Goal: Task Accomplishment & Management: Use online tool/utility

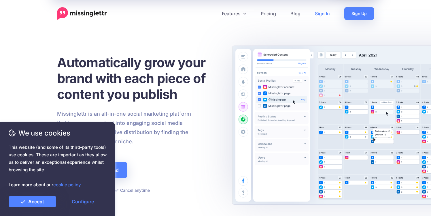
click at [327, 14] on link "Sign In" at bounding box center [322, 13] width 29 height 13
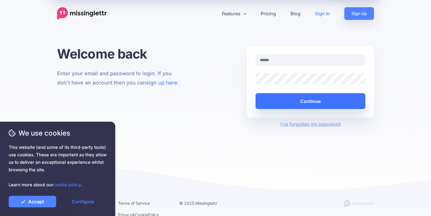
type input "**********"
click at [302, 97] on button "Continue" at bounding box center [311, 101] width 110 height 16
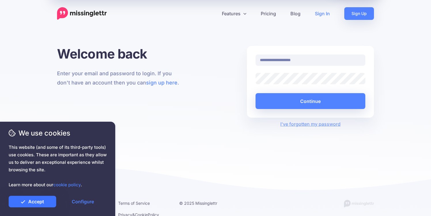
click at [36, 203] on link "Accept" at bounding box center [33, 202] width 48 height 12
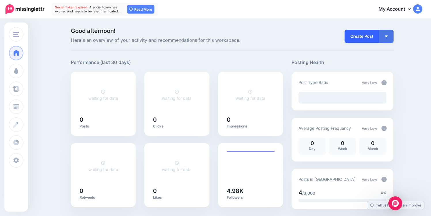
click at [363, 31] on link "Create Post" at bounding box center [362, 36] width 35 height 13
click at [360, 38] on link "Create Post" at bounding box center [362, 36] width 35 height 13
click at [362, 37] on link "Create Post" at bounding box center [362, 36] width 35 height 13
click at [387, 37] on img "button" at bounding box center [386, 36] width 3 height 2
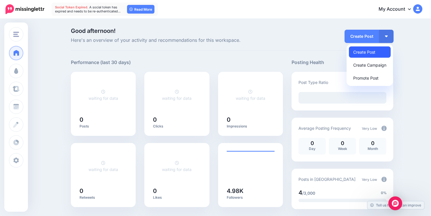
click at [368, 53] on link "Create Post" at bounding box center [370, 51] width 42 height 11
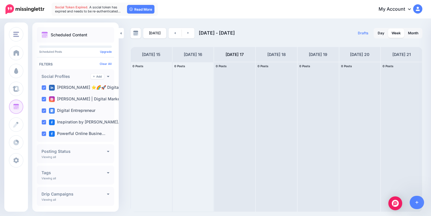
click at [193, 97] on div at bounding box center [193, 137] width 41 height 150
click at [366, 33] on span "Drafts" at bounding box center [363, 32] width 11 height 3
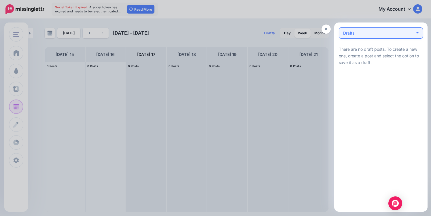
click at [366, 33] on div "Drafts 0" at bounding box center [379, 33] width 72 height 7
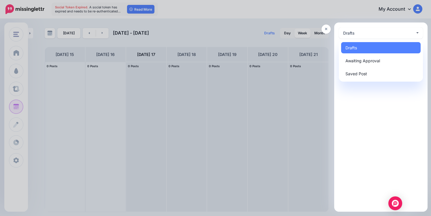
click at [309, 83] on div at bounding box center [215, 108] width 431 height 216
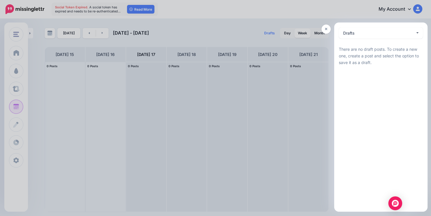
click at [17, 99] on div at bounding box center [215, 108] width 431 height 216
click at [324, 29] on link at bounding box center [326, 28] width 9 height 9
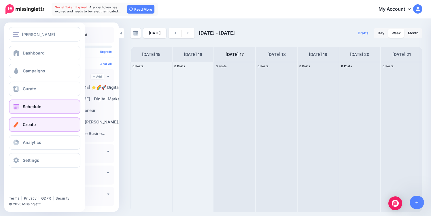
click at [35, 125] on span "Create" at bounding box center [29, 124] width 13 height 5
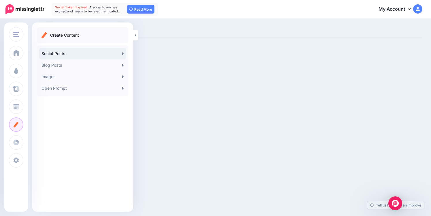
click at [123, 51] on icon at bounding box center [123, 53] width 2 height 5
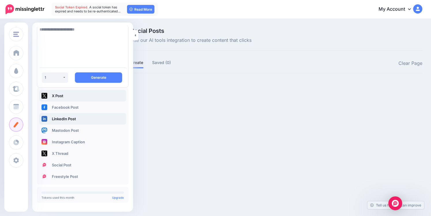
scroll to position [31, 0]
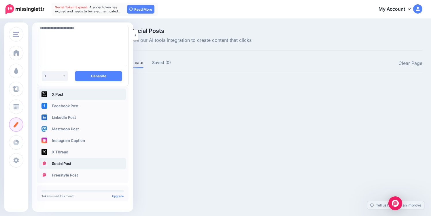
click at [64, 161] on link "Social Post" at bounding box center [82, 164] width 87 height 12
click at [80, 106] on link "Facebook Post" at bounding box center [82, 106] width 87 height 12
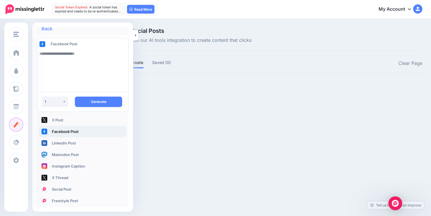
scroll to position [0, 0]
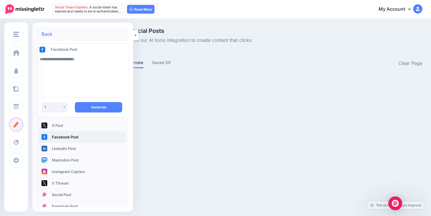
click at [48, 30] on div "Back" at bounding box center [83, 34] width 92 height 14
click at [49, 34] on link "Back" at bounding box center [46, 34] width 11 height 5
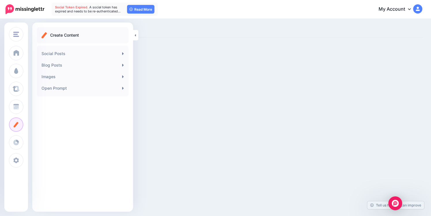
click at [78, 31] on div "Create Content" at bounding box center [83, 35] width 92 height 16
click at [83, 54] on link "Social Posts" at bounding box center [82, 54] width 87 height 12
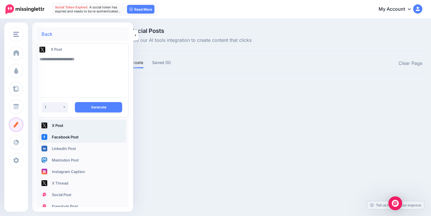
click at [62, 134] on link "Facebook Post" at bounding box center [82, 137] width 87 height 12
click at [60, 64] on textarea at bounding box center [82, 72] width 86 height 39
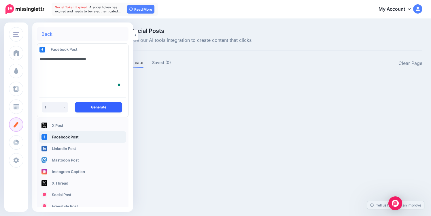
type textarea "**********"
click at [92, 109] on button "Generate" at bounding box center [98, 107] width 47 height 10
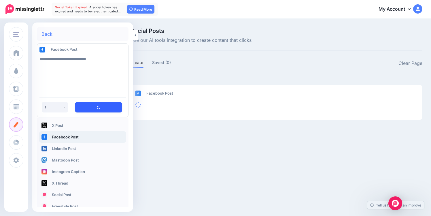
scroll to position [32, 0]
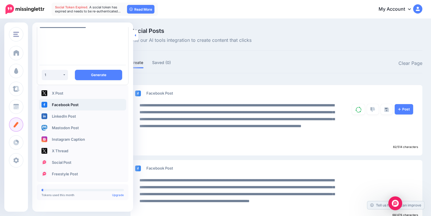
click at [134, 35] on link at bounding box center [135, 35] width 5 height 10
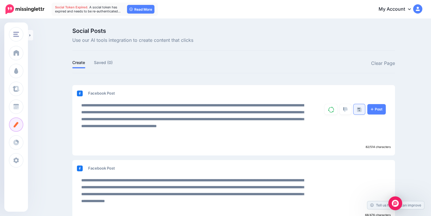
click at [360, 110] on img at bounding box center [359, 109] width 5 height 5
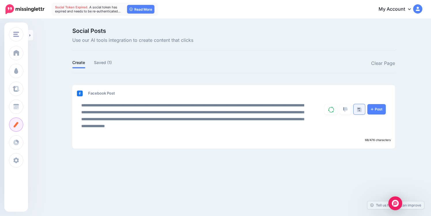
click at [358, 108] on img at bounding box center [359, 109] width 5 height 5
